Goal: Task Accomplishment & Management: Manage account settings

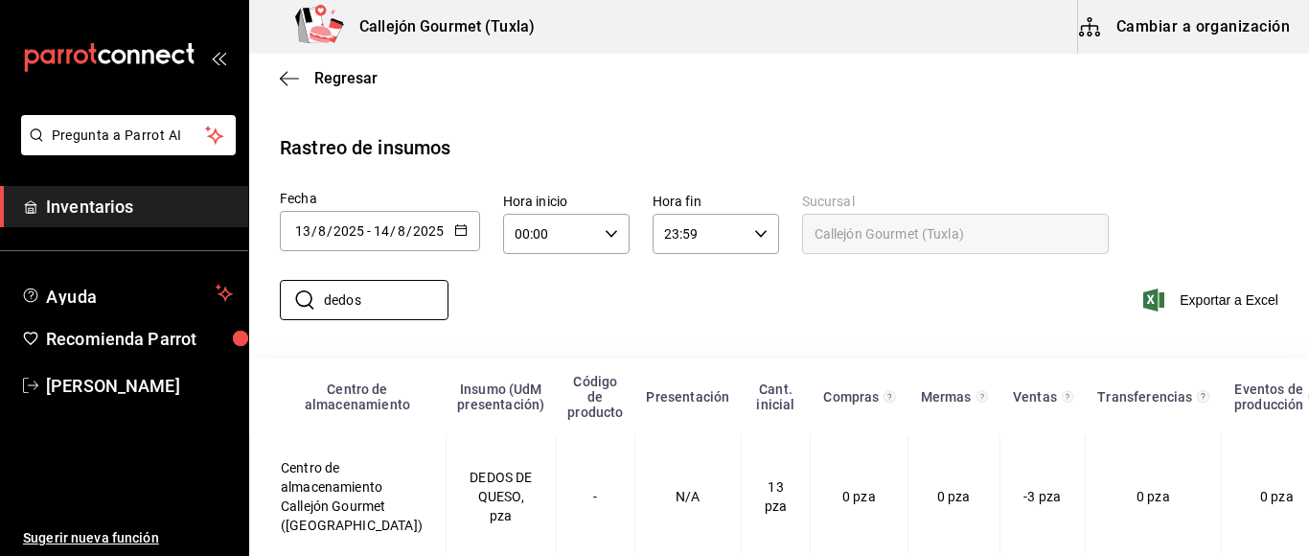
scroll to position [33, 0]
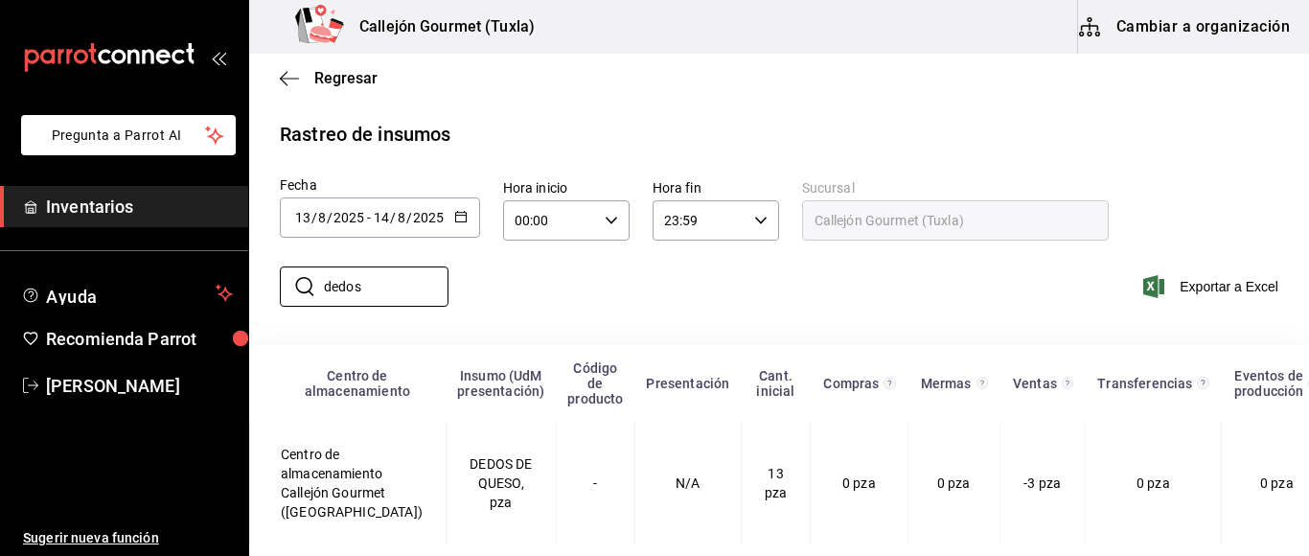
click at [122, 209] on span "Inventarios" at bounding box center [139, 207] width 187 height 26
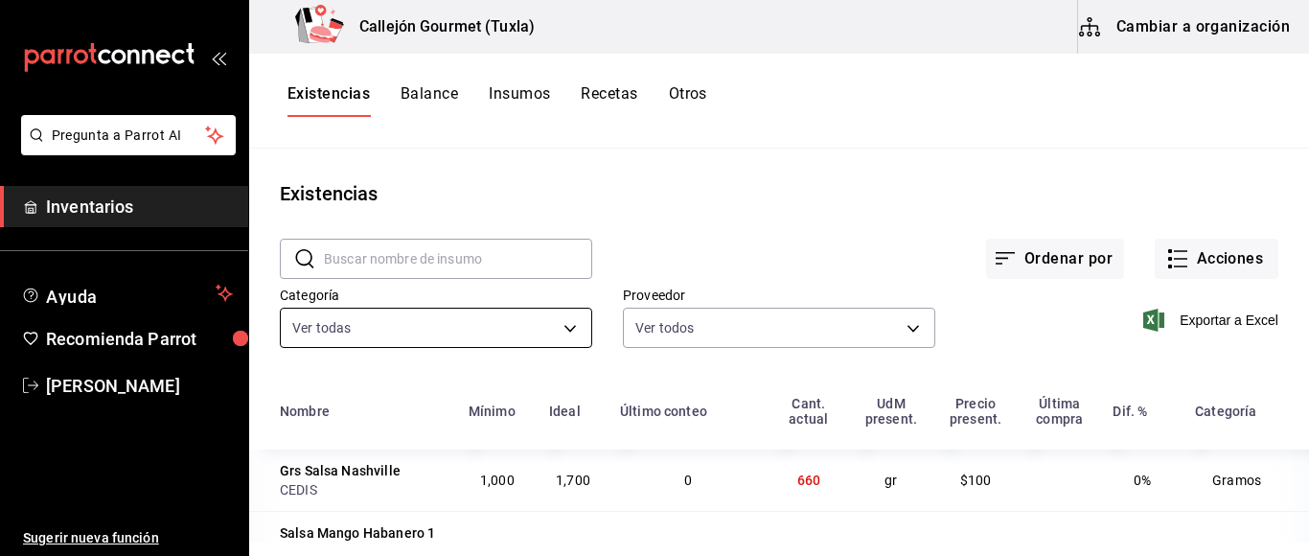
click at [562, 331] on body "Pregunta a Parrot AI Inventarios Ayuda Recomienda Parrot [PERSON_NAME] Sugerir …" at bounding box center [654, 271] width 1309 height 542
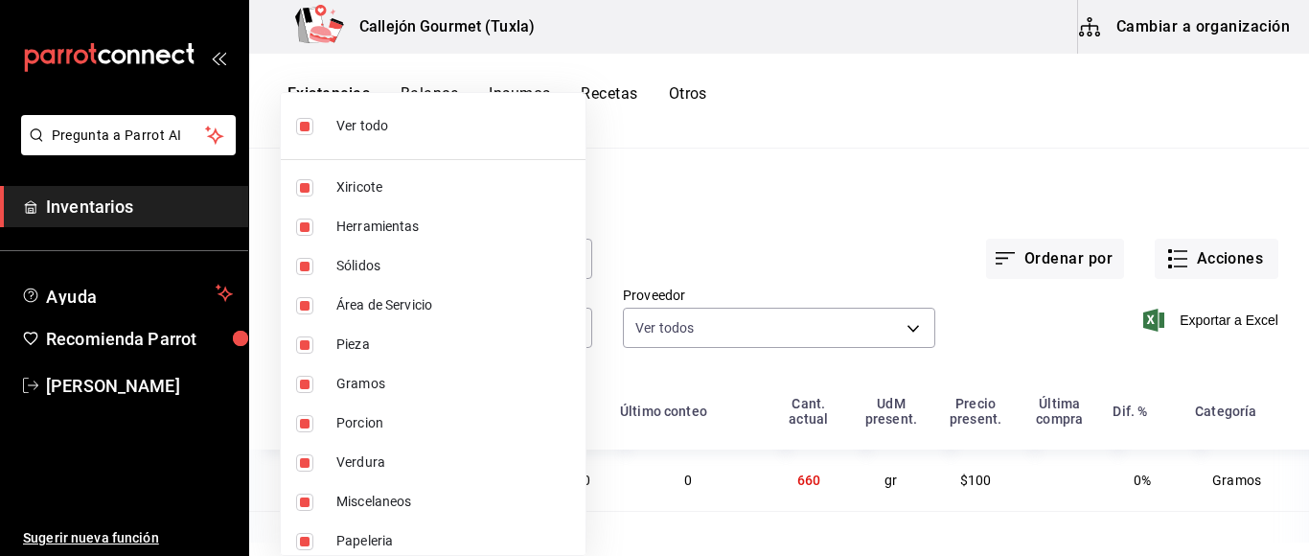
click at [300, 130] on input "checkbox" at bounding box center [304, 126] width 17 height 17
checkbox input "false"
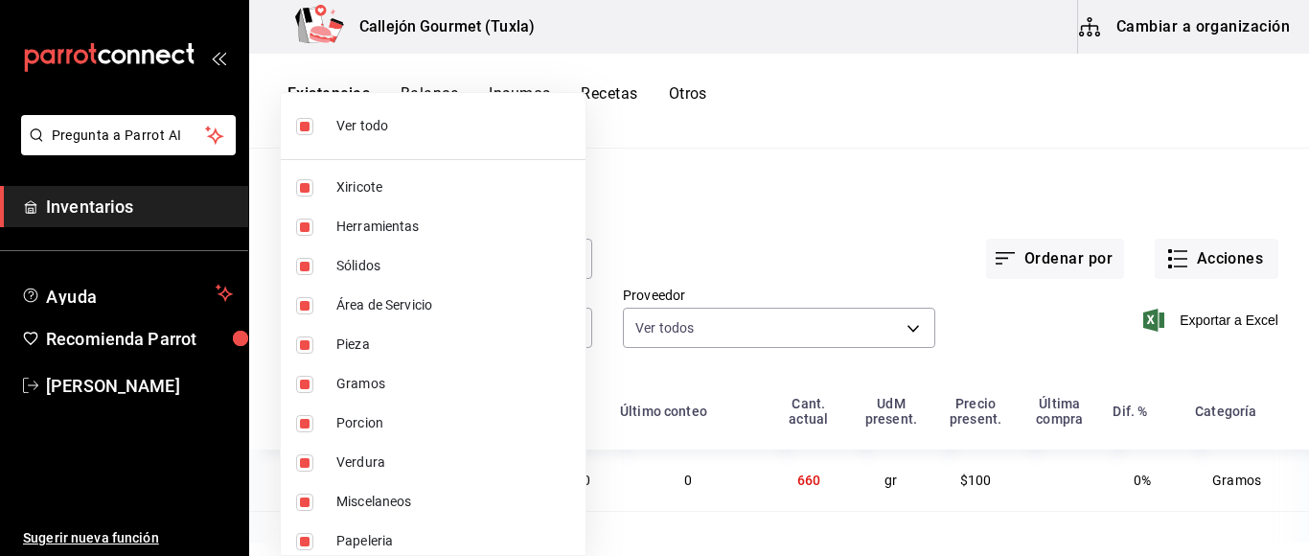
checkbox input "false"
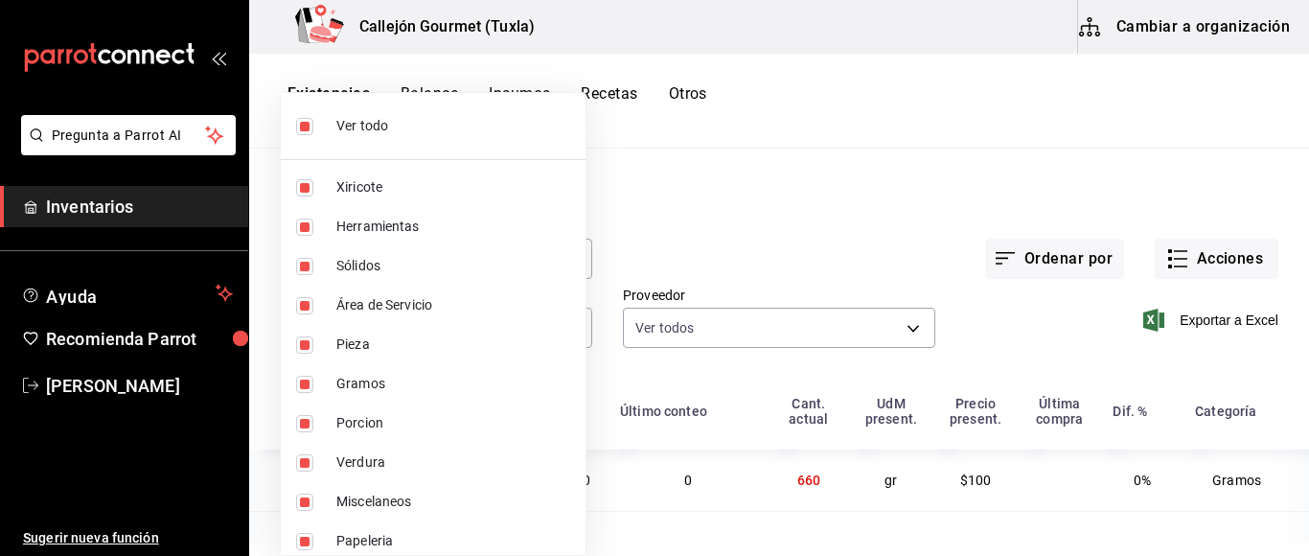
checkbox input "false"
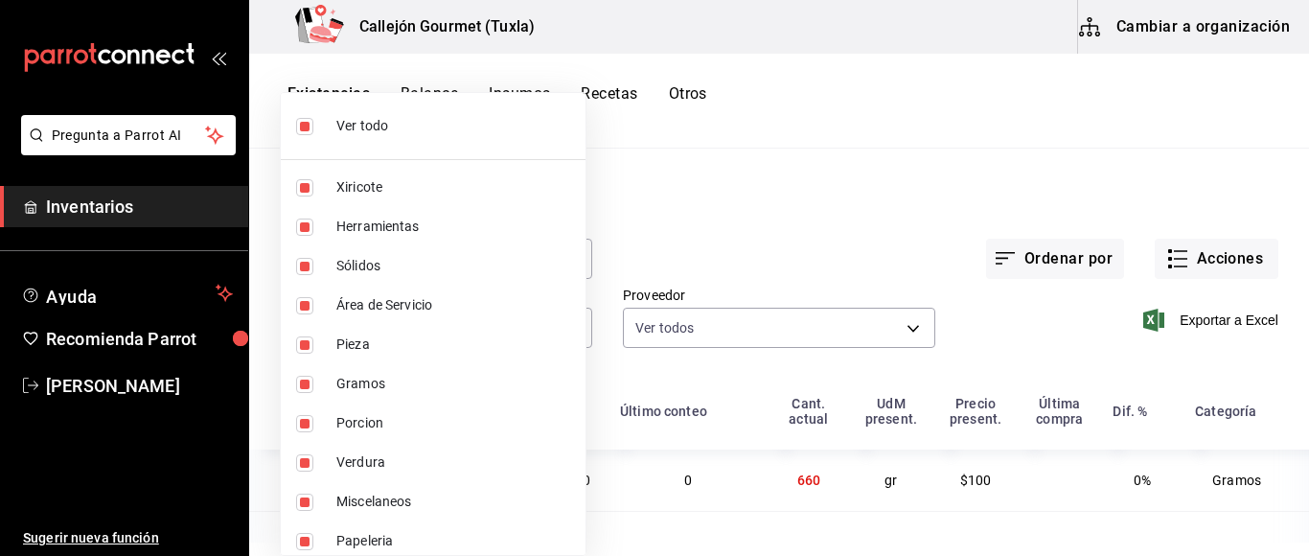
checkbox input "false"
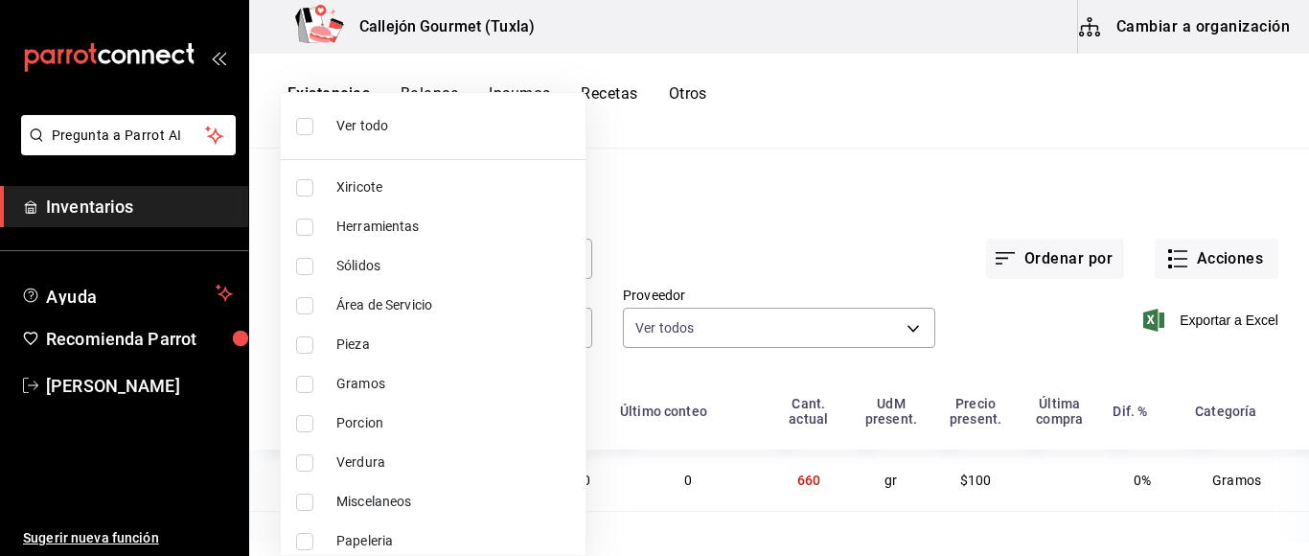
click at [310, 345] on input "checkbox" at bounding box center [304, 344] width 17 height 17
click at [299, 341] on input "checkbox" at bounding box center [304, 344] width 17 height 17
checkbox input "false"
click at [297, 342] on input "checkbox" at bounding box center [304, 344] width 17 height 17
click at [306, 342] on input "checkbox" at bounding box center [304, 344] width 17 height 17
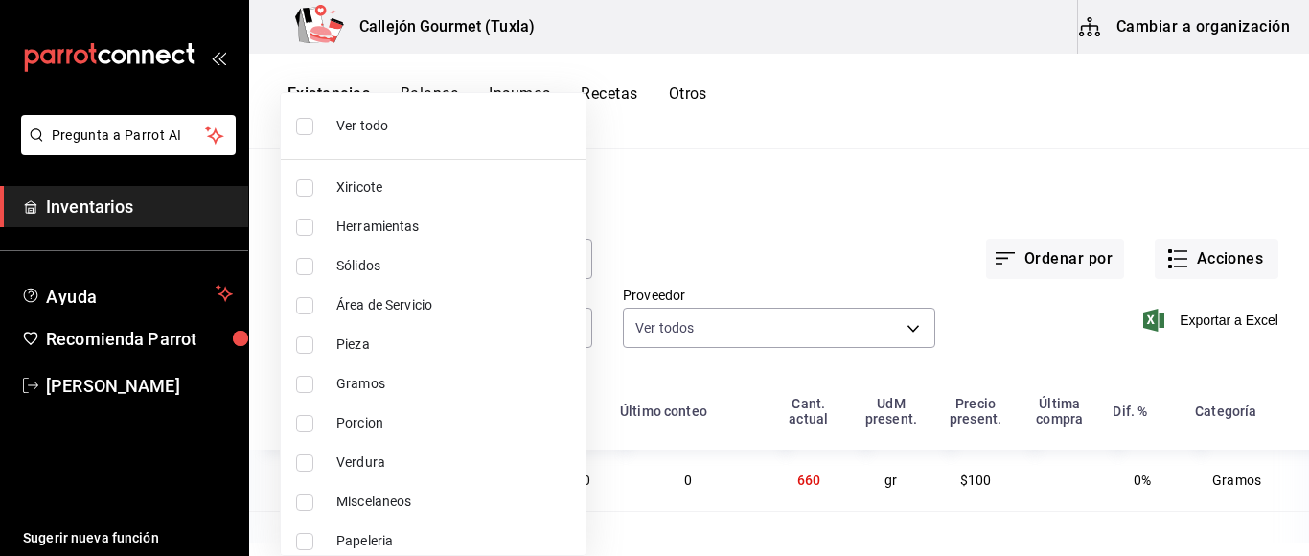
checkbox input "false"
click at [302, 339] on input "checkbox" at bounding box center [304, 344] width 17 height 17
checkbox input "true"
type input "0262bcae-ebf1-4bea-842a-a14c846a0f4c"
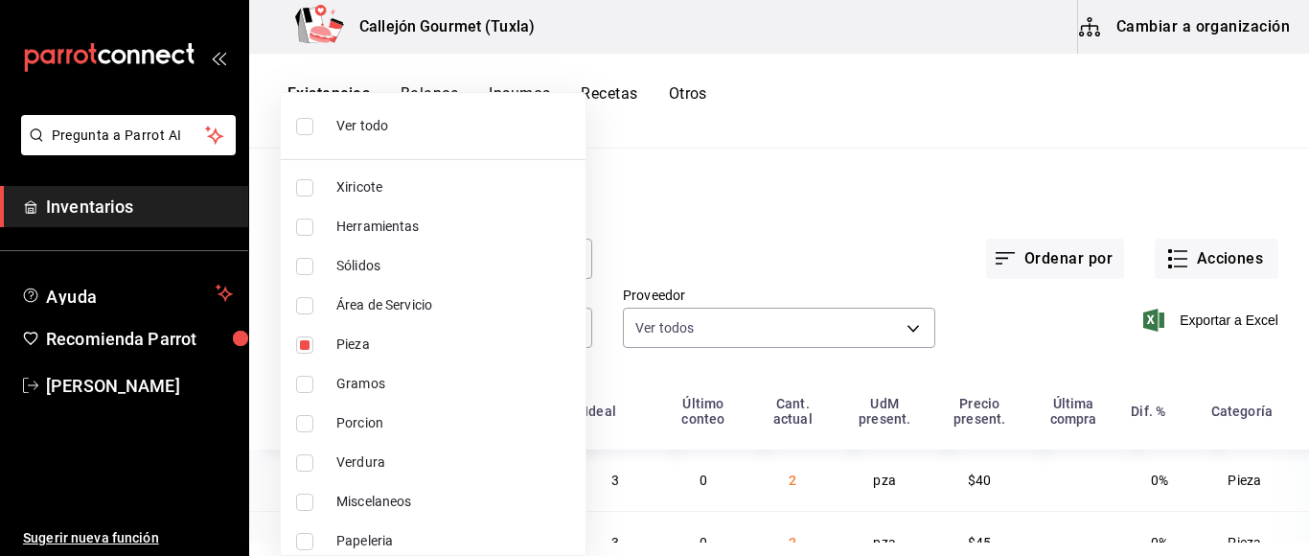
click at [1031, 363] on div at bounding box center [654, 278] width 1309 height 556
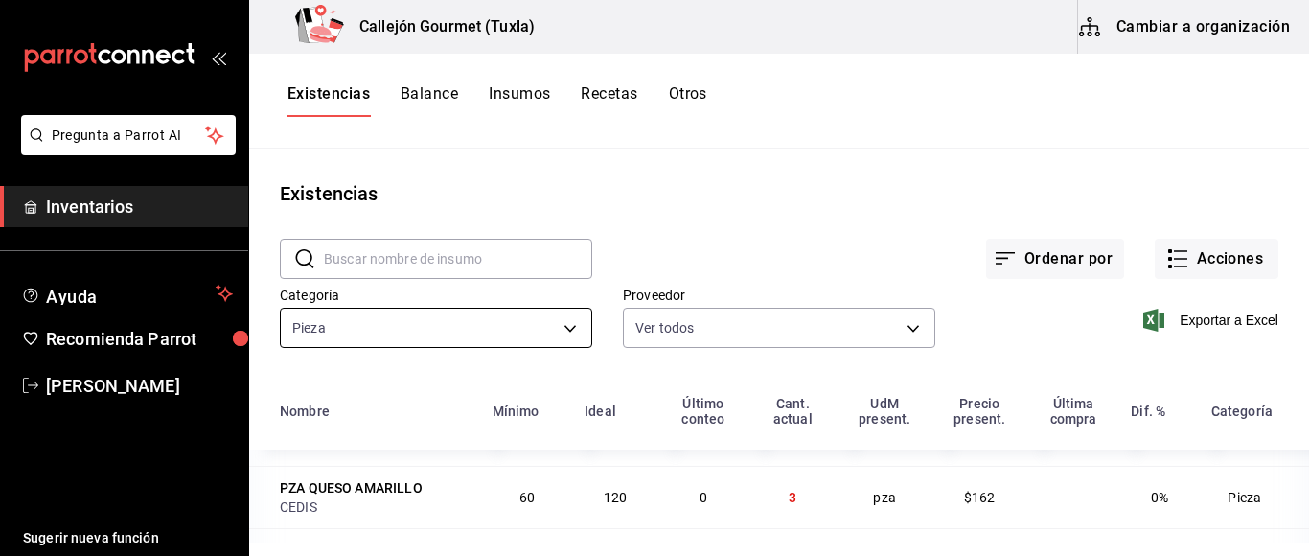
click at [567, 324] on body "Pregunta a Parrot AI Inventarios Ayuda Recomienda Parrot [PERSON_NAME] Sugerir …" at bounding box center [654, 271] width 1309 height 542
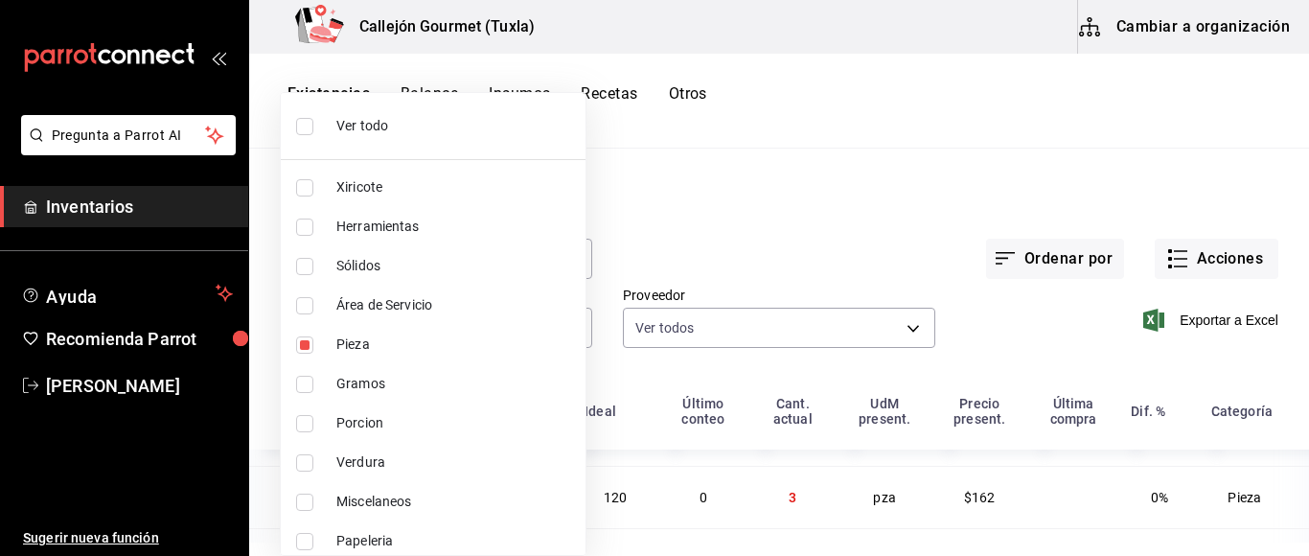
click at [304, 421] on input "checkbox" at bounding box center [304, 423] width 17 height 17
checkbox input "true"
type input "0262bcae-ebf1-4bea-842a-a14c846a0f4c,ad61a181-499f-4092-814e-026638fd8a9c"
click at [304, 341] on input "checkbox" at bounding box center [304, 344] width 17 height 17
checkbox input "false"
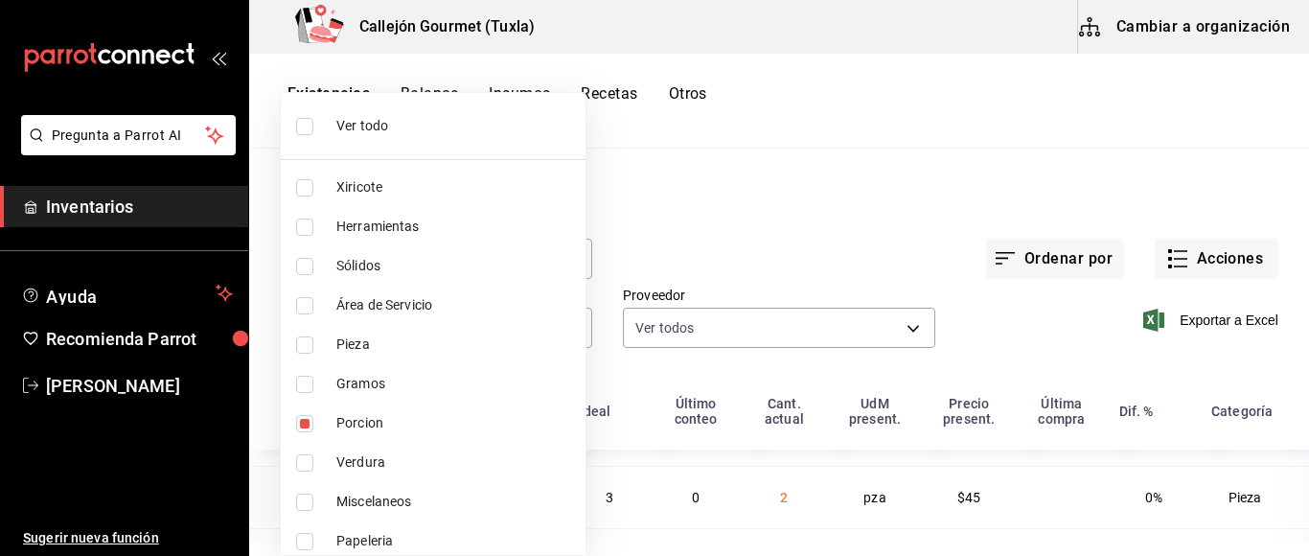
type input "ad61a181-499f-4092-814e-026638fd8a9c"
click at [1077, 440] on div at bounding box center [654, 278] width 1309 height 556
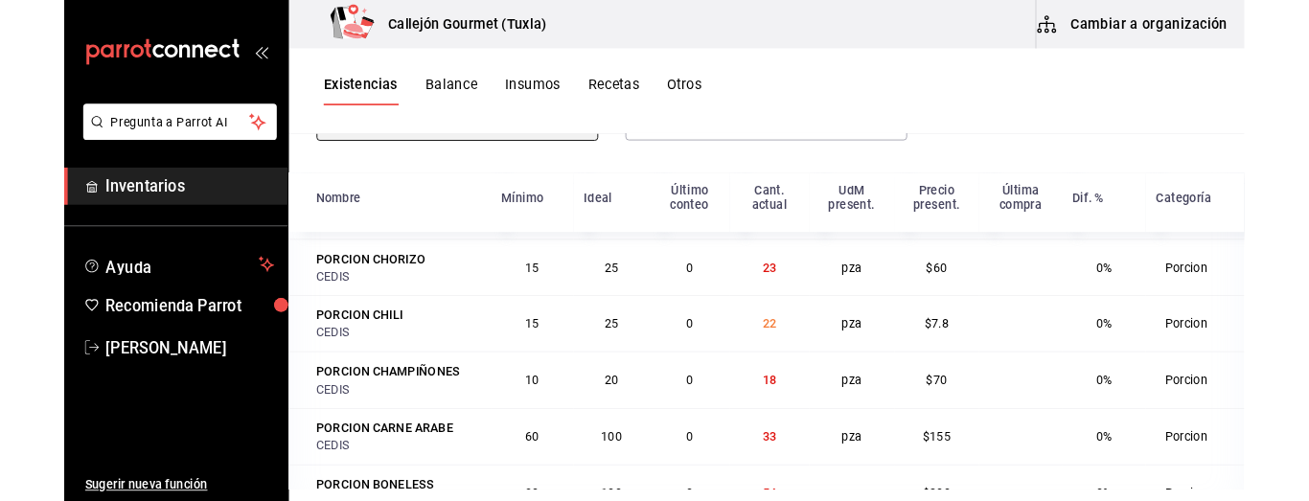
scroll to position [235, 0]
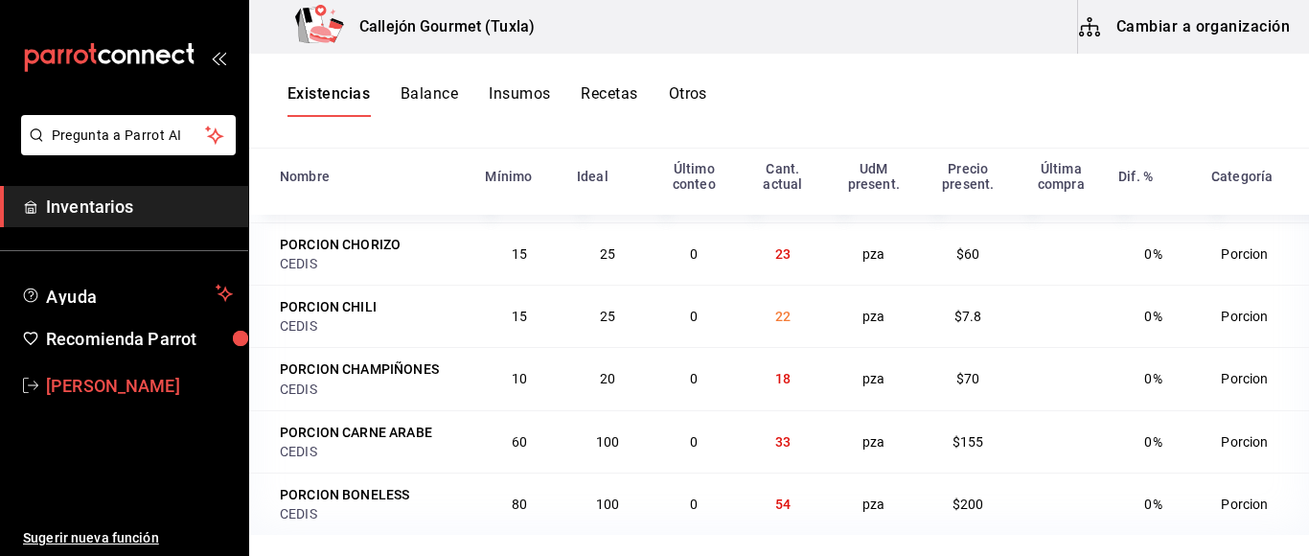
click at [88, 387] on span "[PERSON_NAME]" at bounding box center [139, 386] width 187 height 26
